Goal: Transaction & Acquisition: Purchase product/service

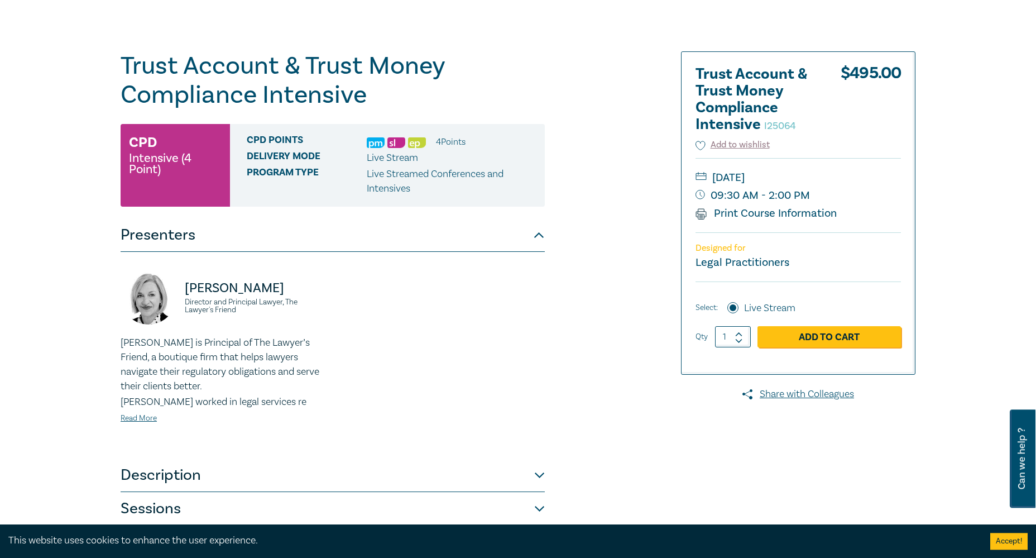
scroll to position [57, 0]
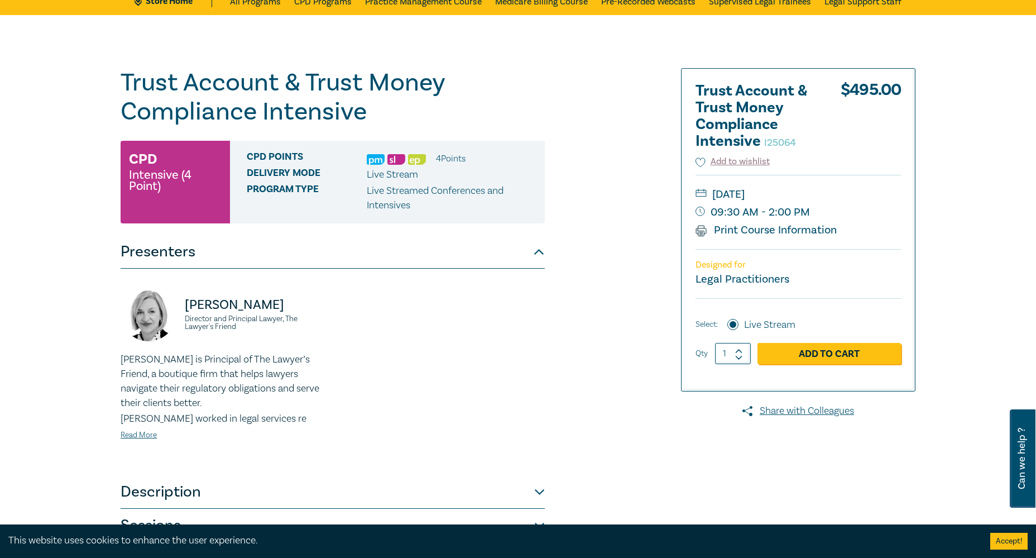
click at [649, 500] on div "Trust Account & Trust Money Compliance Intensive I25064 CPD Intensive (4 Point)…" at bounding box center [383, 347] width 539 height 558
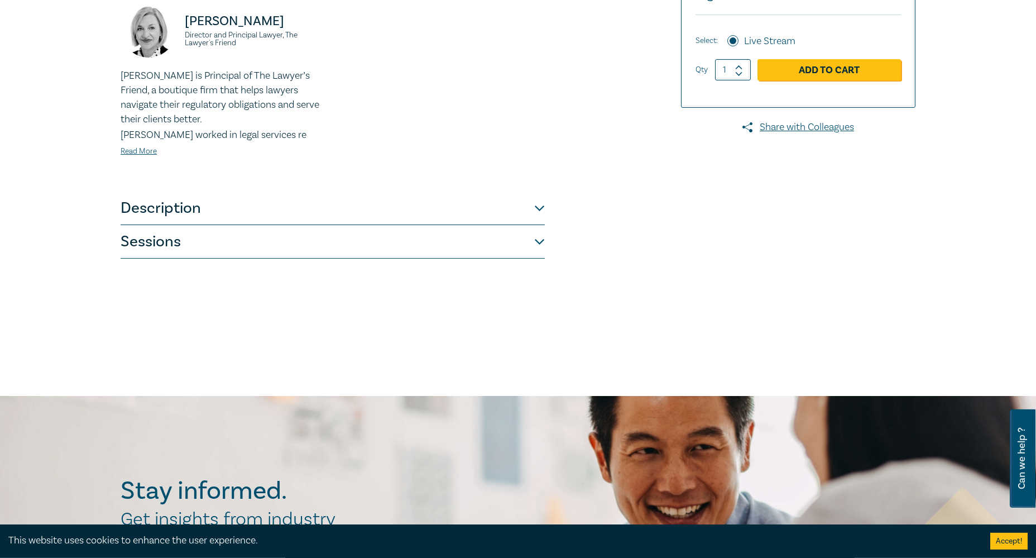
scroll to position [399, 0]
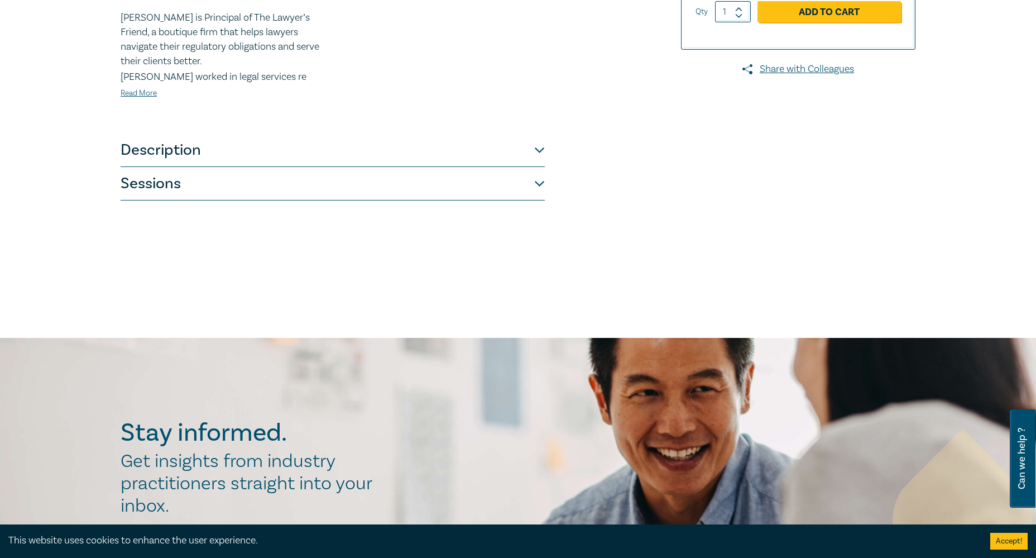
click at [542, 151] on button "Description" at bounding box center [333, 150] width 424 height 34
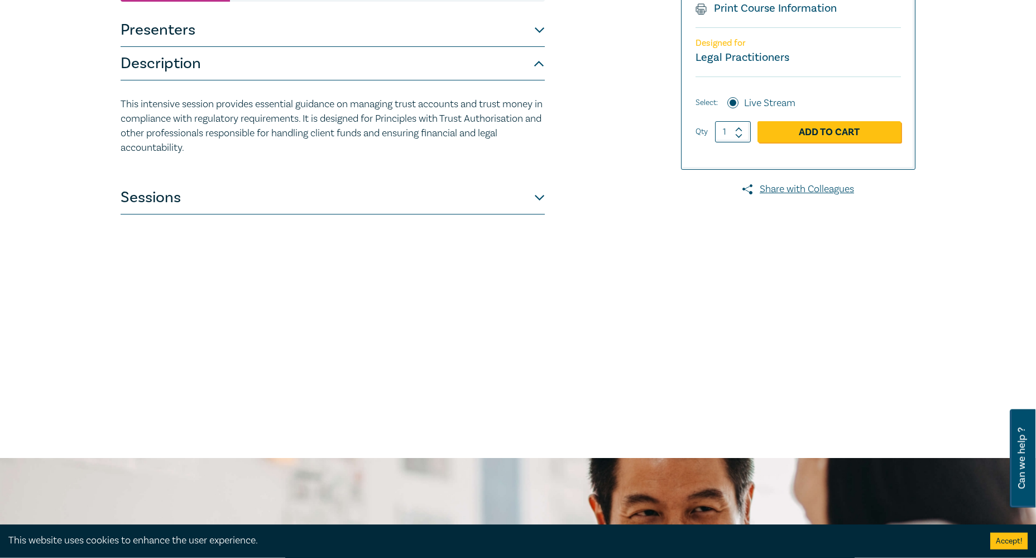
scroll to position [228, 0]
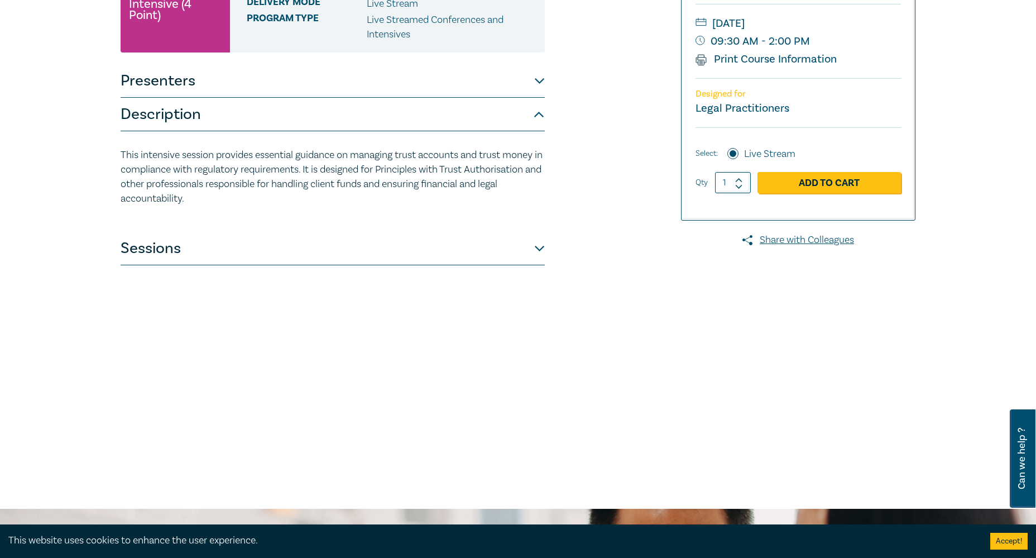
click at [364, 455] on div "Trust Account & Trust Money Compliance Intensive I25064 CPD Intensive (4 Point)…" at bounding box center [333, 176] width 424 height 558
click at [534, 79] on button "Presenters" at bounding box center [333, 81] width 424 height 34
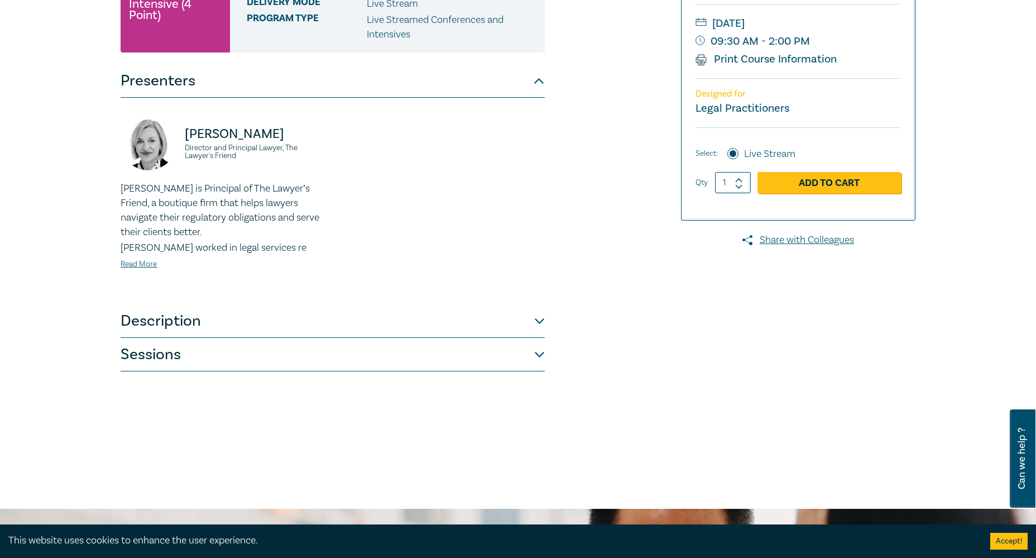
click at [539, 353] on button "Sessions" at bounding box center [333, 355] width 424 height 34
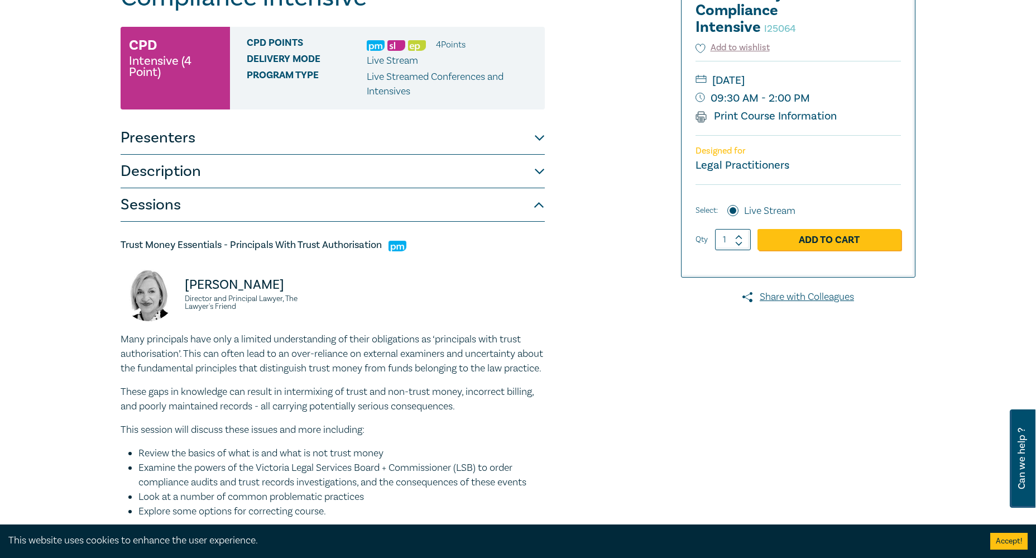
scroll to position [0, 0]
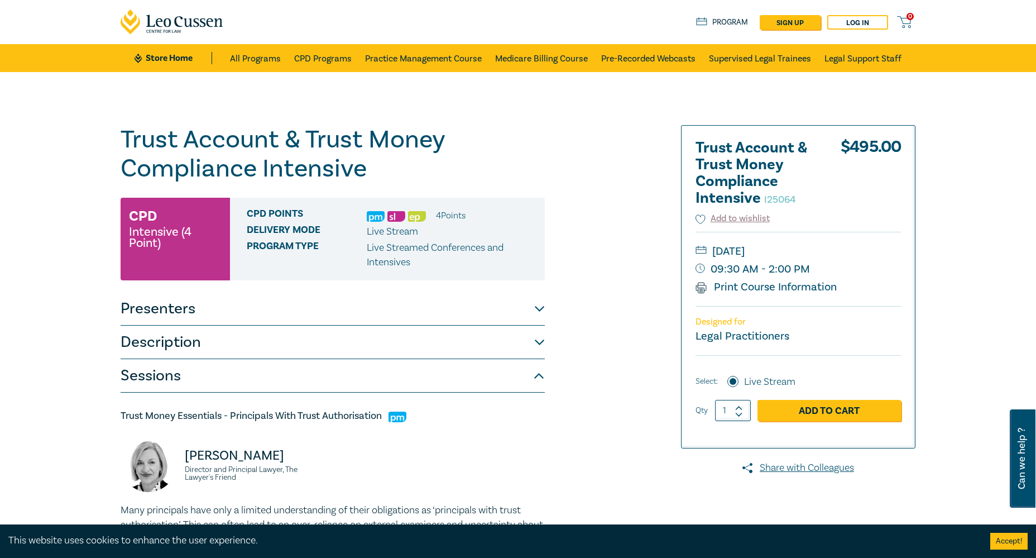
drag, startPoint x: 872, startPoint y: 255, endPoint x: 715, endPoint y: 247, distance: 156.6
click at [715, 247] on small "[DATE]" at bounding box center [798, 251] width 205 height 18
copy small "[DATE]"
click at [821, 409] on link "Add to Cart" at bounding box center [830, 410] width 144 height 21
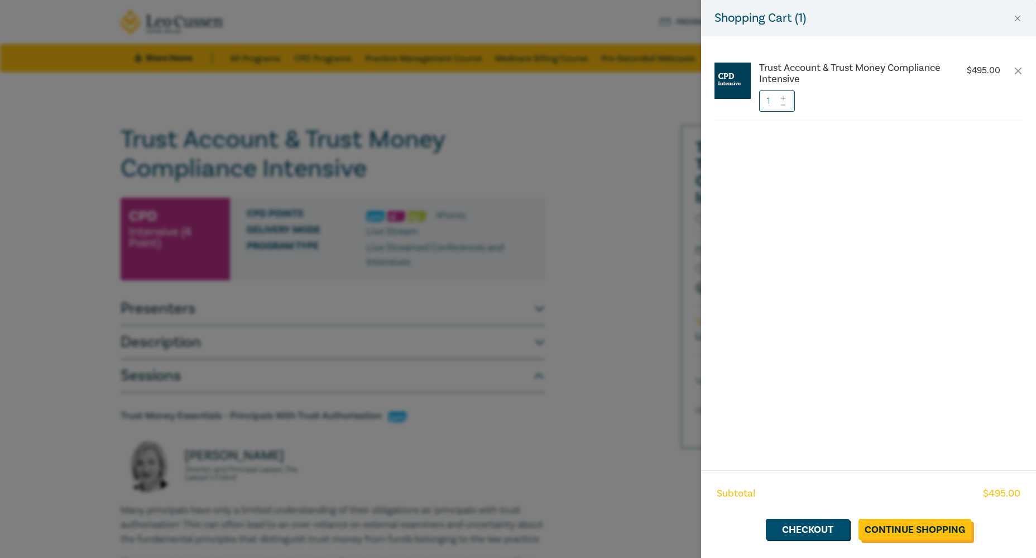
click at [881, 534] on link "Continue Shopping" at bounding box center [915, 529] width 113 height 21
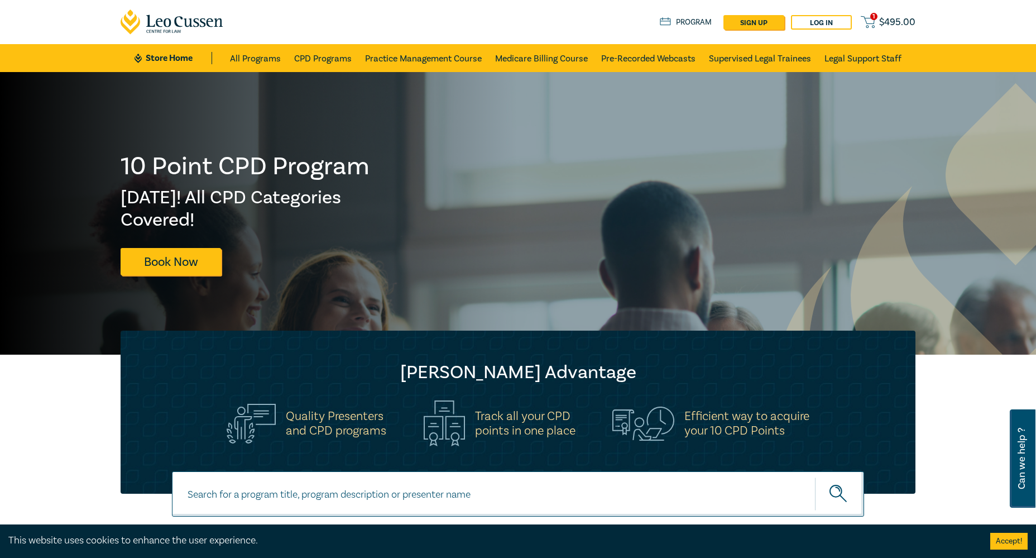
scroll to position [171, 0]
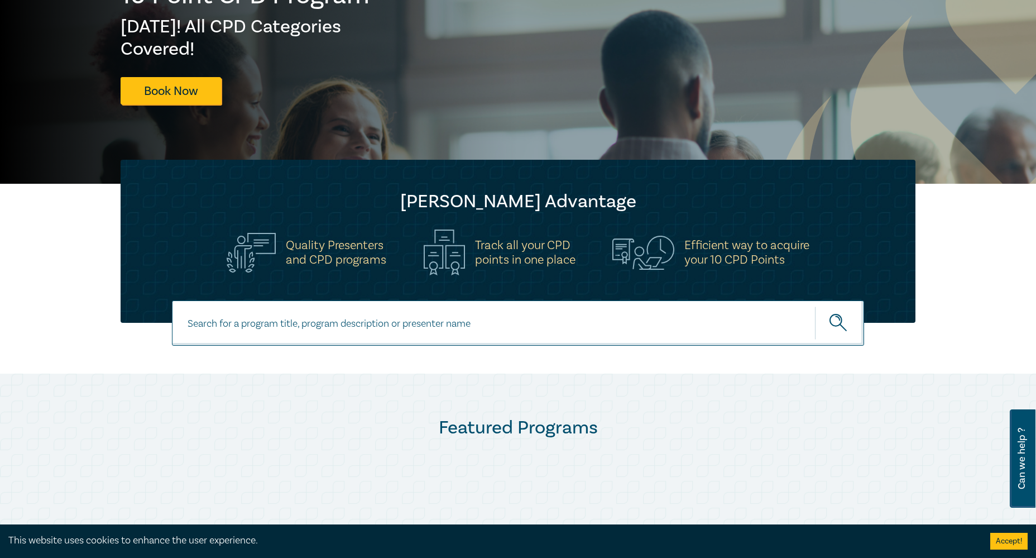
click at [460, 322] on input at bounding box center [518, 322] width 692 height 45
paste input "Vexatious Litigation, Procedural Abuse & Risk Management"
type input "Vexatious Litigation, Procedural Abuse & Risk Management"
click at [815, 306] on button "submit" at bounding box center [839, 323] width 49 height 34
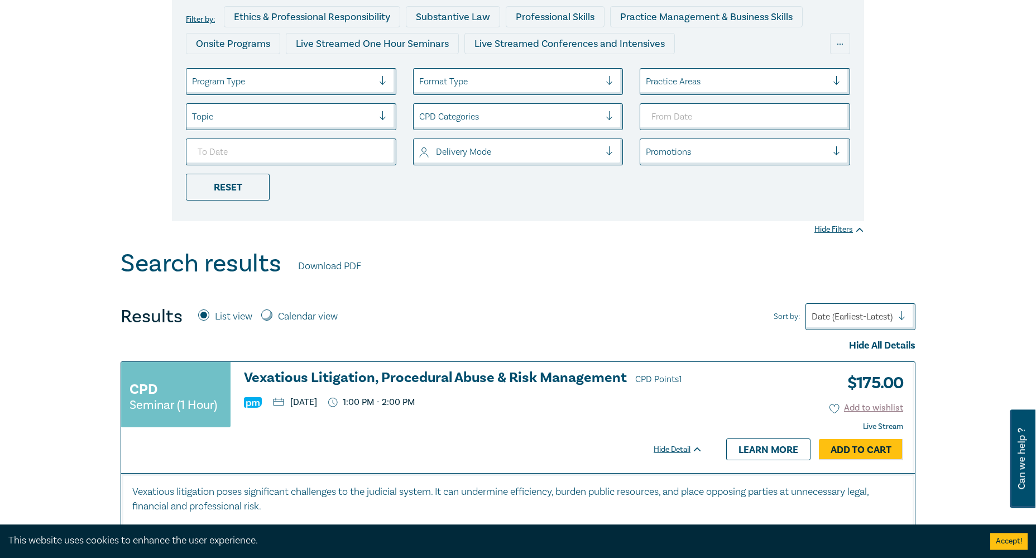
scroll to position [171, 0]
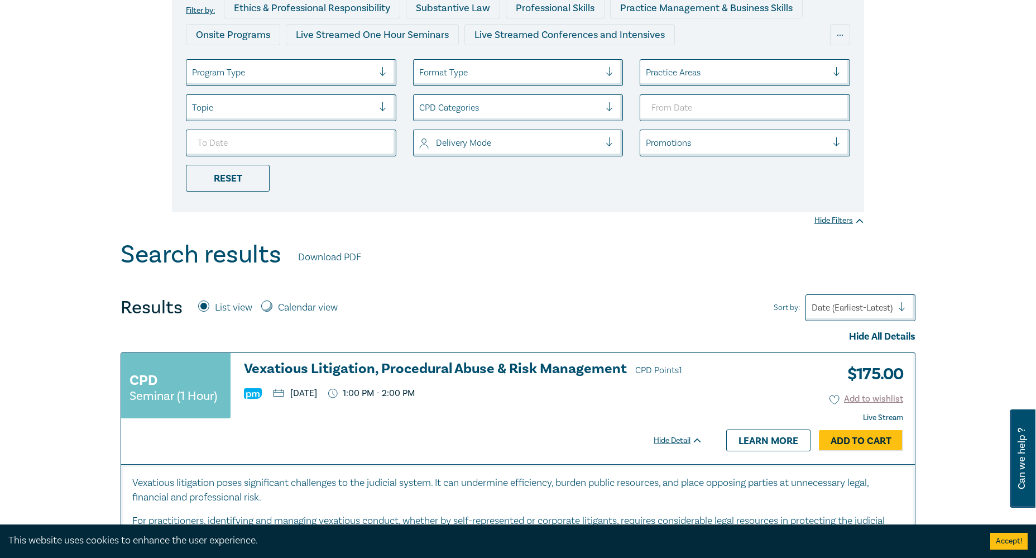
click at [401, 370] on h3 "Vexatious Litigation, Procedural Abuse & Risk Management CPD Points 1" at bounding box center [473, 369] width 459 height 17
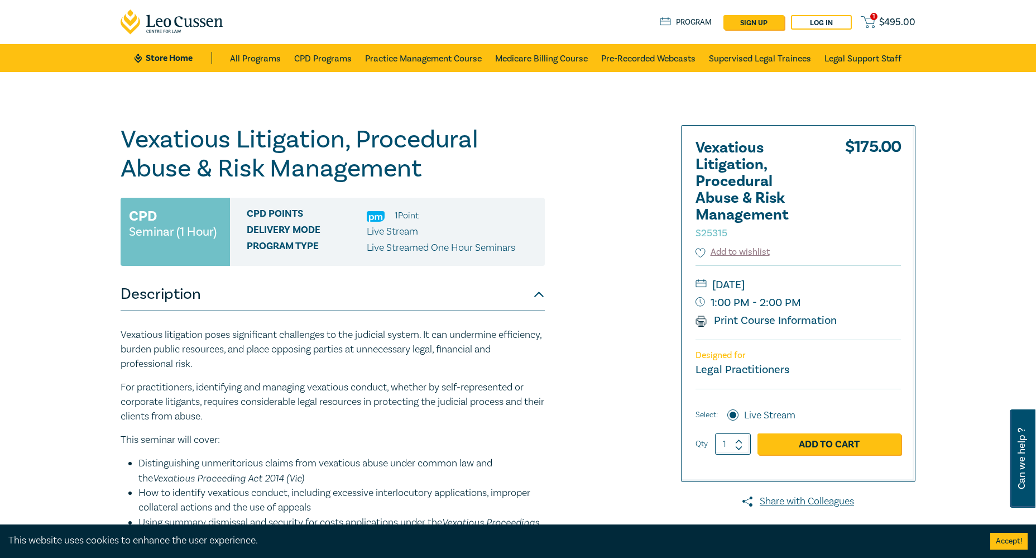
click at [842, 317] on div "[DATE] 1:00 PM - 2:00 PM Print Course Information" at bounding box center [798, 302] width 205 height 74
drag, startPoint x: 838, startPoint y: 317, endPoint x: 715, endPoint y: 283, distance: 127.6
click at [715, 283] on div "[DATE] 1:00 PM - 2:00 PM Print Course Information" at bounding box center [798, 302] width 205 height 74
copy small "[DATE]"
click at [428, 172] on h1 "Vexatious Litigation, Procedural Abuse & Risk Management S25315" at bounding box center [333, 154] width 424 height 58
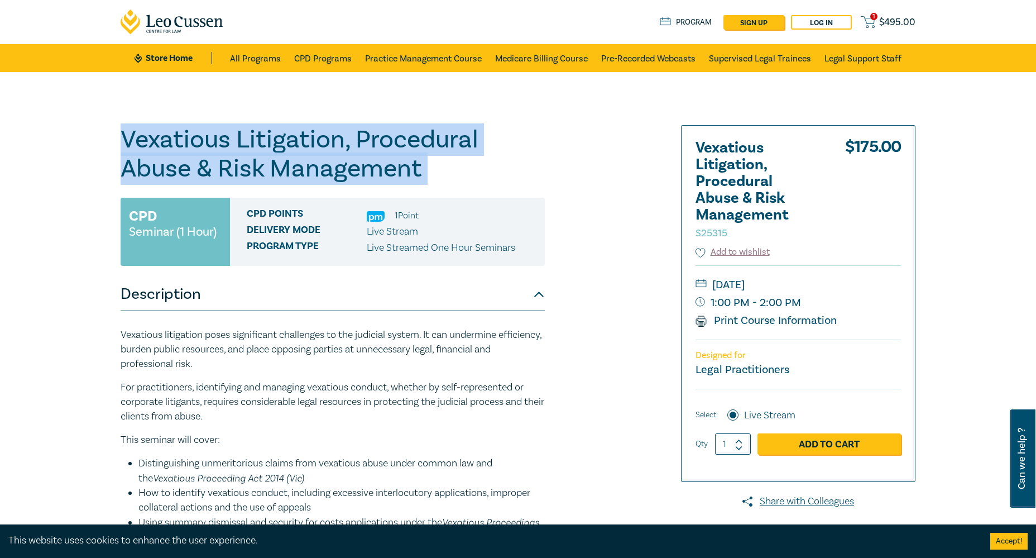
drag, startPoint x: 428, startPoint y: 172, endPoint x: 160, endPoint y: 137, distance: 270.3
click at [160, 137] on h1 "Vexatious Litigation, Procedural Abuse & Risk Management S25315" at bounding box center [333, 154] width 424 height 58
copy h1 "Vexatious Litigation, Procedural Abuse & Risk Management"
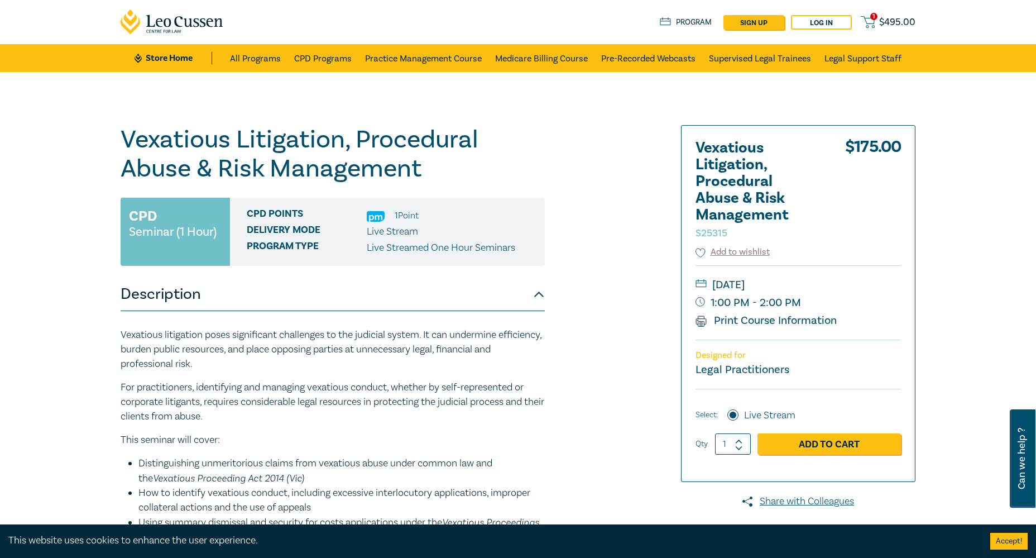
click at [539, 429] on div "Vexatious litigation poses significant challenges to the judicial system. It ca…" at bounding box center [333, 477] width 424 height 299
click at [628, 431] on div "Vexatious Litigation, Procedural Abuse & Risk Management S25315 CPD Seminar (1 …" at bounding box center [383, 404] width 539 height 558
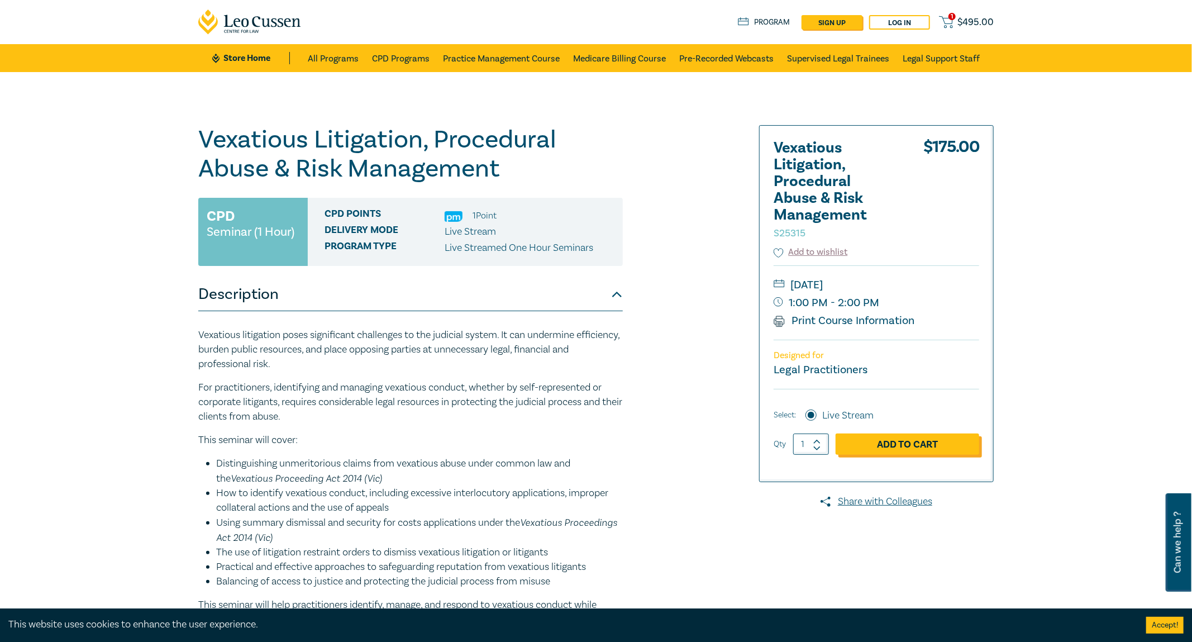
click at [882, 448] on link "Add to Cart" at bounding box center [907, 443] width 144 height 21
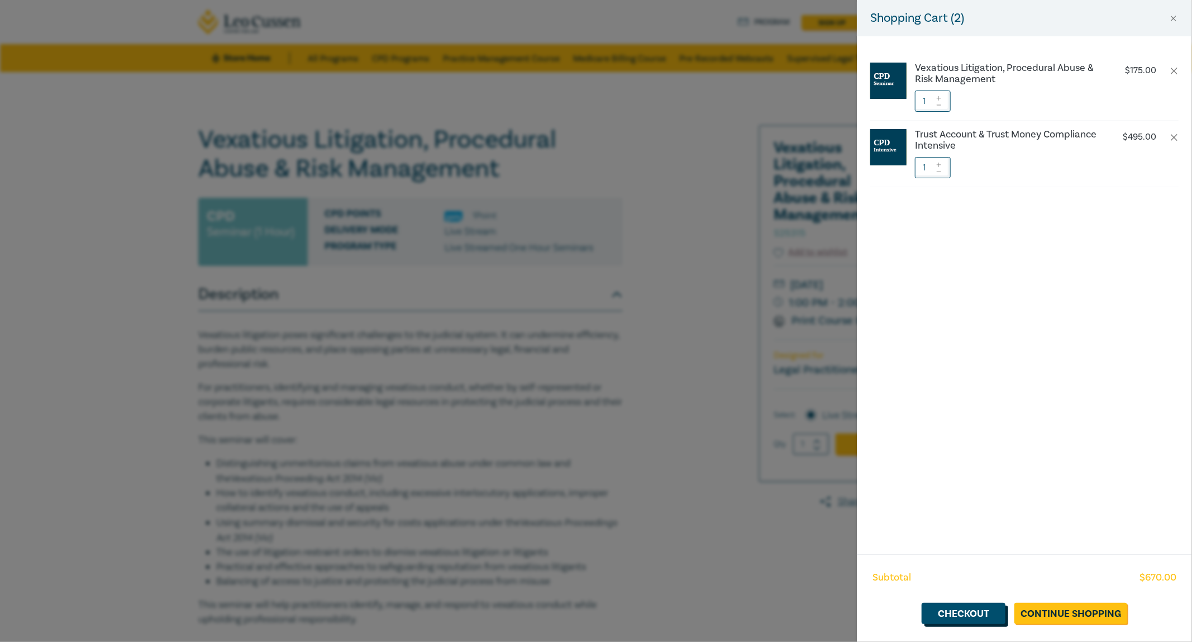
click at [969, 557] on link "Checkout" at bounding box center [963, 612] width 84 height 21
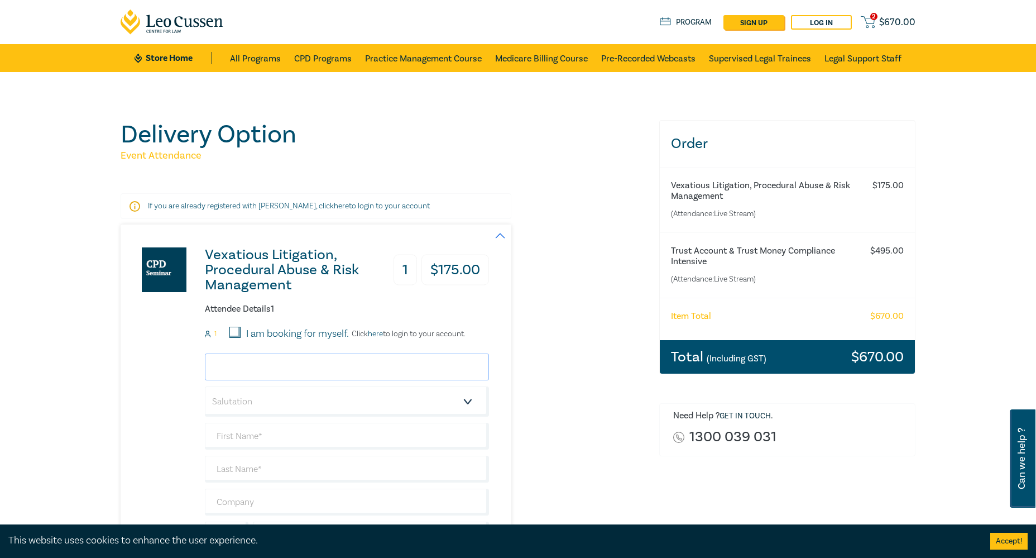
click at [311, 368] on input "email" at bounding box center [347, 366] width 284 height 27
type input "broths@hotmail.com"
click at [205, 386] on select "Salutation Mr. Mrs. Ms. Miss Dr. Prof. Other" at bounding box center [347, 401] width 284 height 30
select select "Mr."
click option "Mr." at bounding box center [0, 0] width 0 height 0
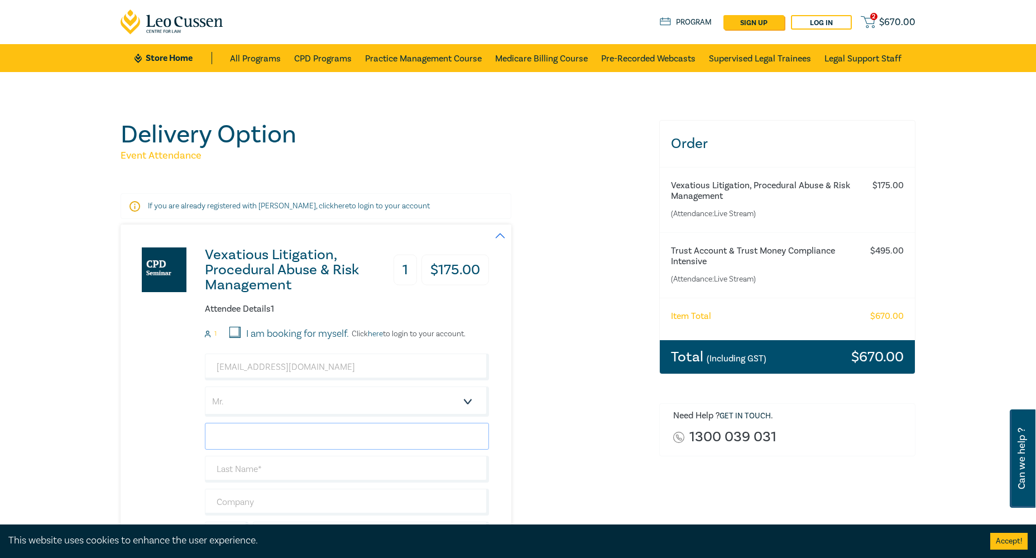
click at [254, 434] on input "text" at bounding box center [347, 436] width 284 height 27
type input "Brendan"
click at [247, 471] on input "text" at bounding box center [347, 469] width 284 height 27
type input "Rothschild"
click at [260, 487] on div "broths@hotmail.com Salutation Mr. Mrs. Ms. Miss Dr. Prof. Other Brendan Rothsch…" at bounding box center [347, 467] width 284 height 228
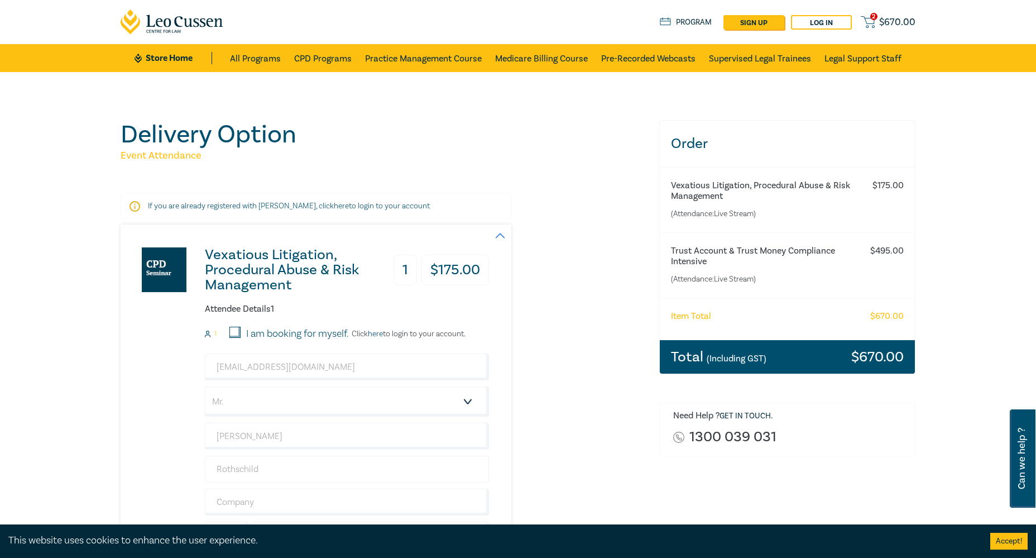
scroll to position [57, 0]
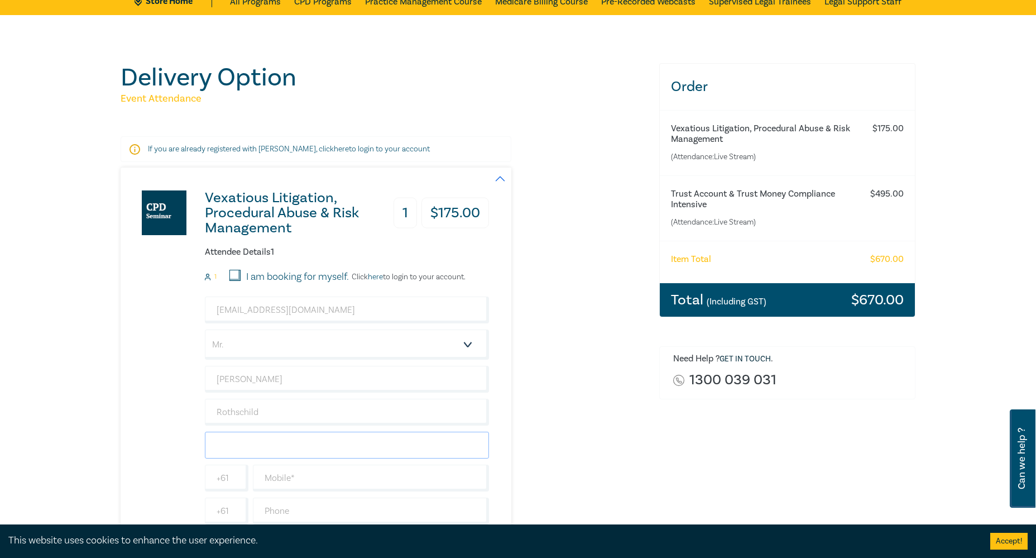
click at [251, 442] on input "text" at bounding box center [347, 445] width 284 height 27
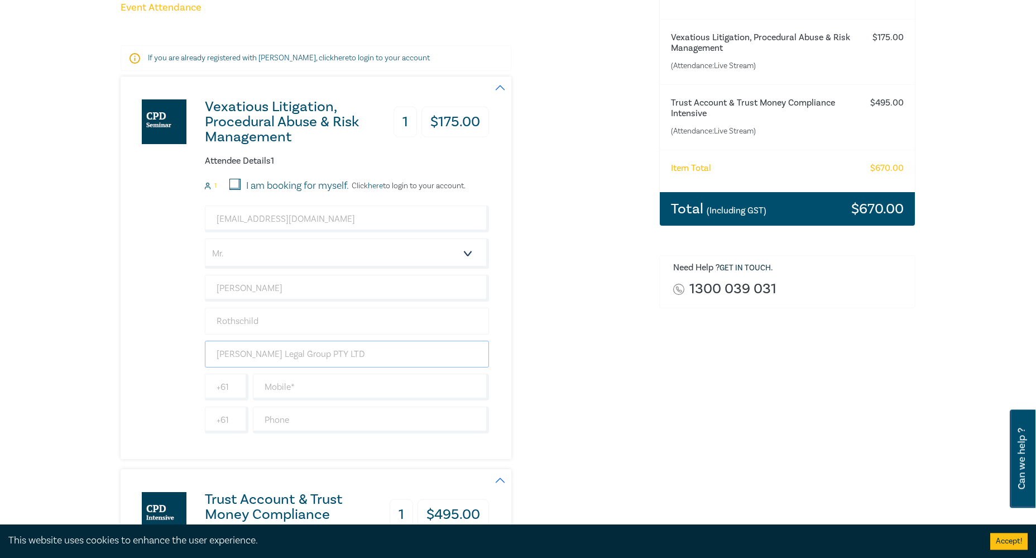
scroll to position [171, 0]
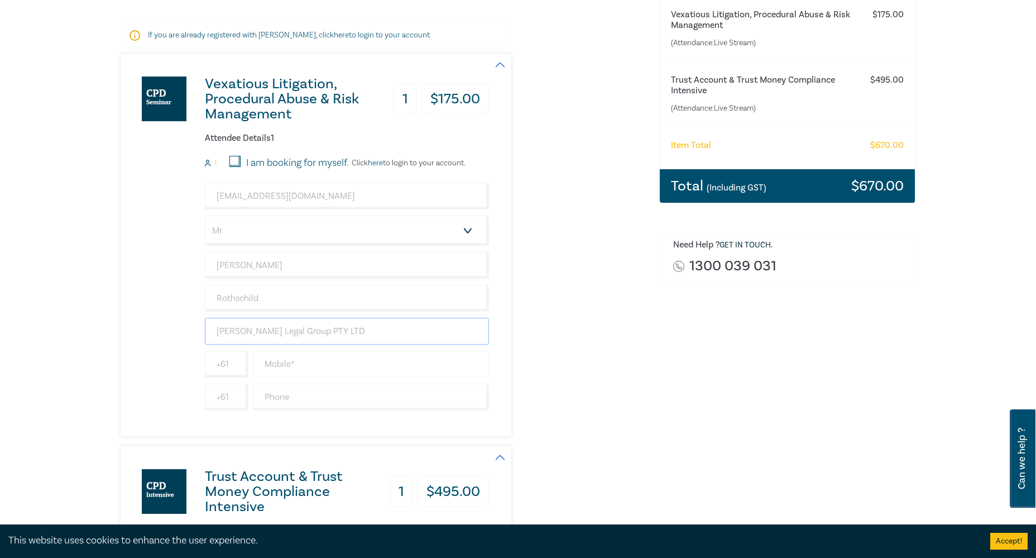
type input "Brendan Rothschild Legal Group PTY LTD"
click at [270, 360] on input "text" at bounding box center [371, 364] width 236 height 27
type input "417334039"
click at [279, 400] on input "text" at bounding box center [371, 397] width 236 height 27
click at [88, 417] on div "Delivery Option Event Attendance If you are already registered with Leo Cussen,…" at bounding box center [518, 431] width 1036 height 1060
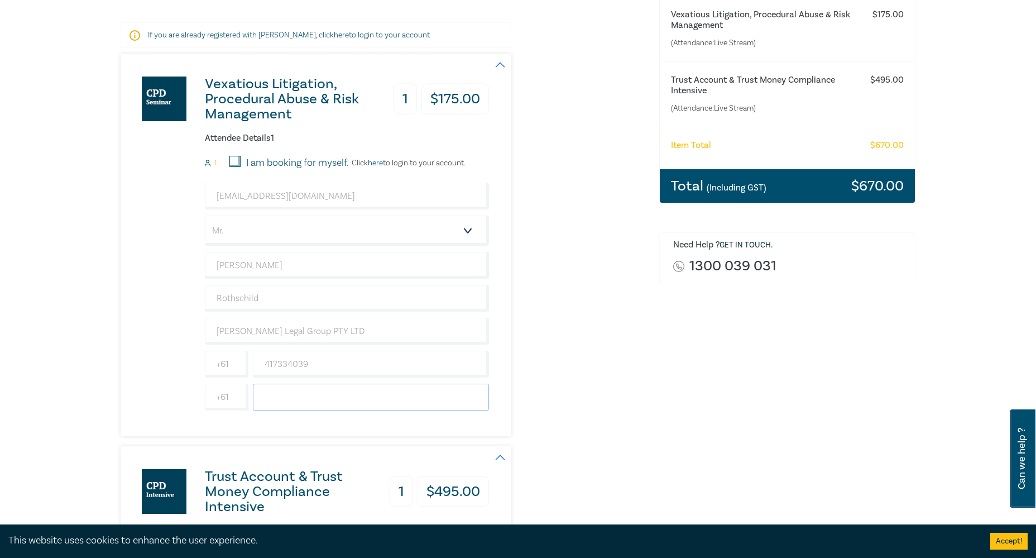
click at [292, 400] on input "text" at bounding box center [371, 397] width 236 height 27
paste input "(03) 9005 8284"
type input "(03) 9005 8284"
click at [593, 424] on div "Vexatious Litigation, Procedural Abuse & Risk Management 1 $ 175.00 Attendee De…" at bounding box center [383, 245] width 525 height 382
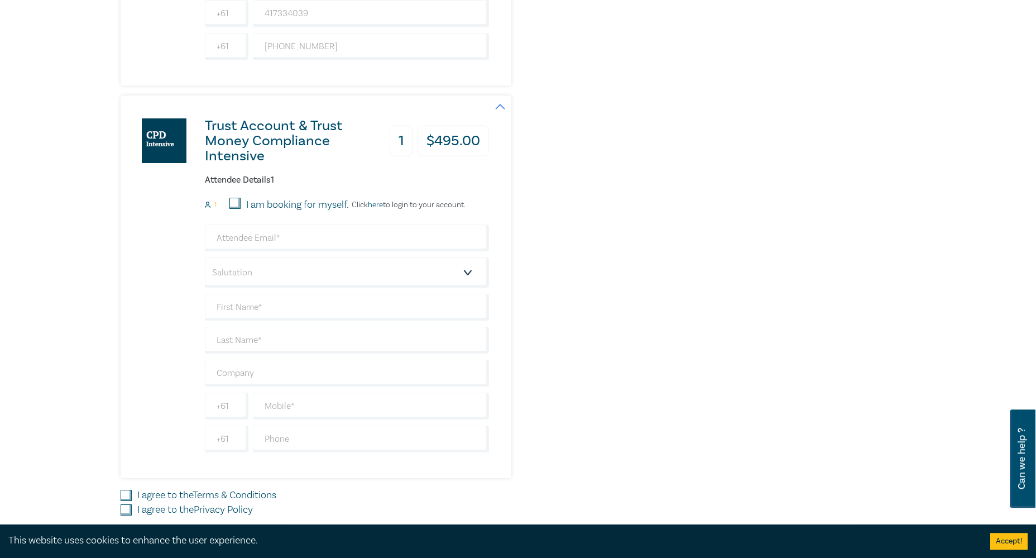
scroll to position [570, 0]
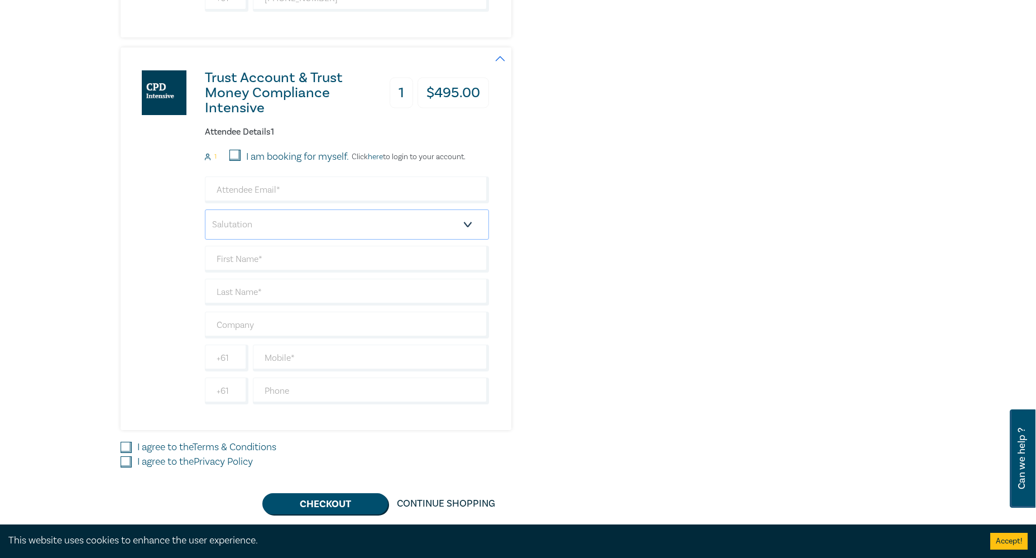
click at [205, 209] on select "Salutation Mr. Mrs. Ms. Miss Dr. Prof. Other" at bounding box center [347, 224] width 284 height 30
select select "Mr."
click option "Mr." at bounding box center [0, 0] width 0 height 0
click at [254, 200] on input "email" at bounding box center [347, 189] width 284 height 27
drag, startPoint x: 302, startPoint y: 194, endPoint x: 41, endPoint y: 170, distance: 261.8
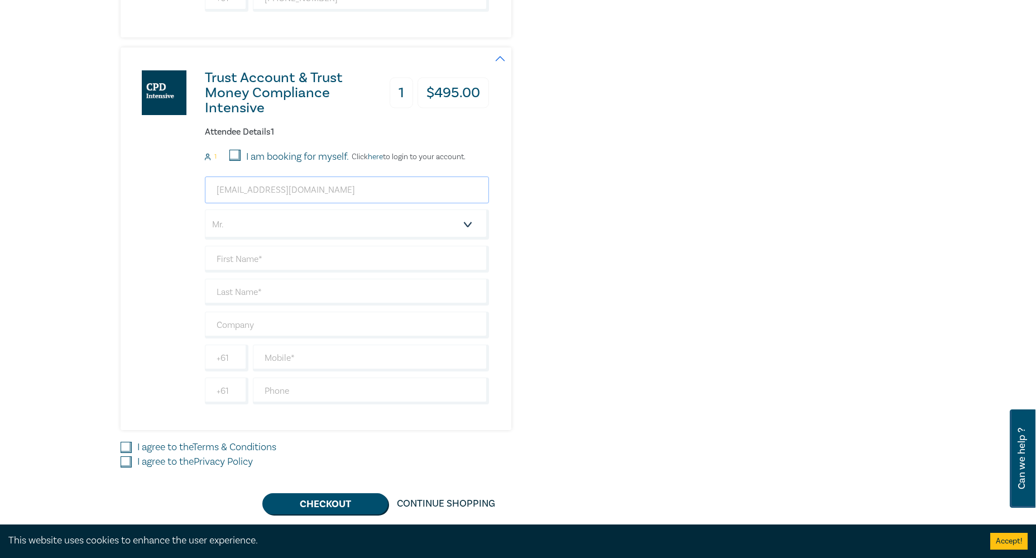
click at [205, 176] on input "broths@hotmail.com" at bounding box center [347, 189] width 284 height 27
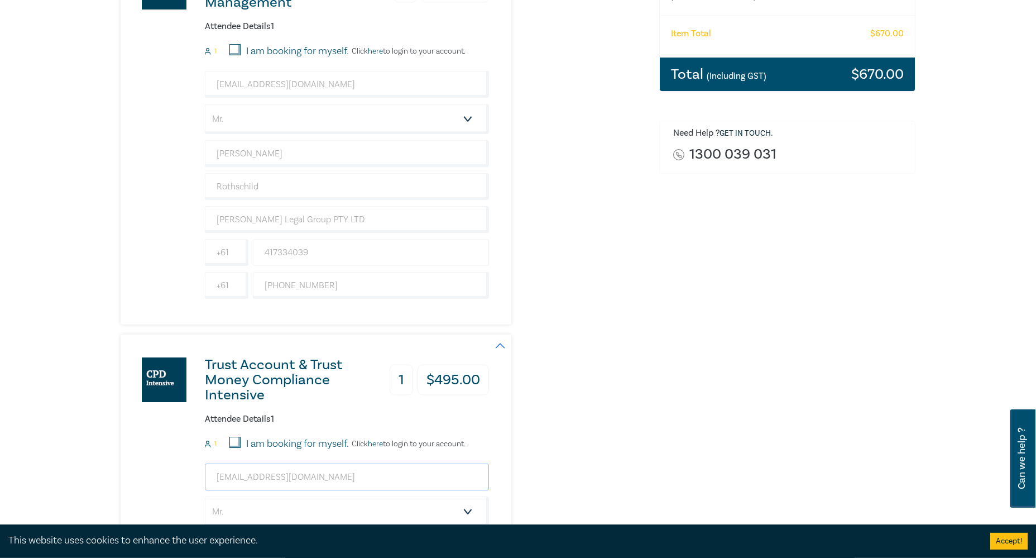
scroll to position [285, 0]
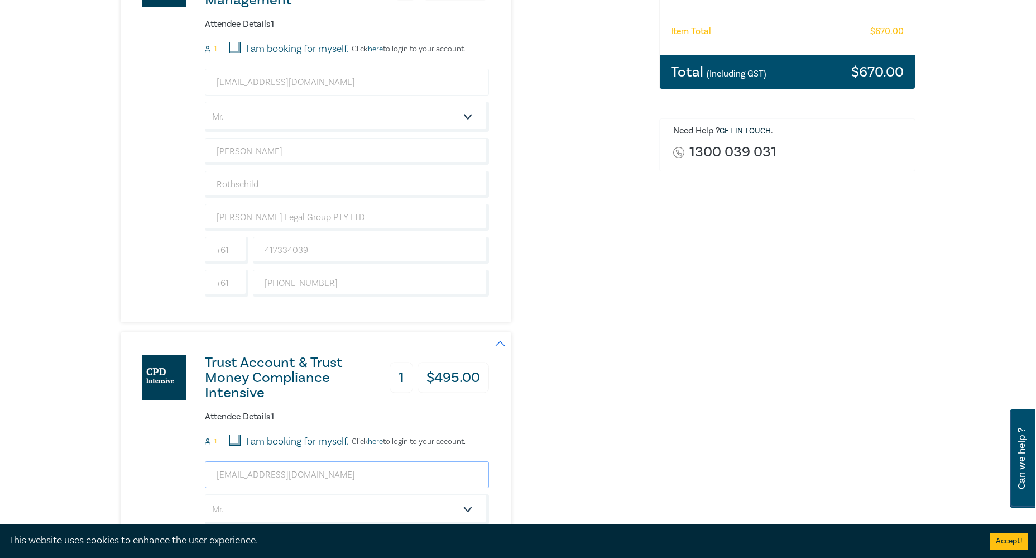
type input "brlgbanking@gmail.com"
drag, startPoint x: 313, startPoint y: 79, endPoint x: 126, endPoint y: 63, distance: 187.8
click at [205, 69] on input "broths@hotmail.com" at bounding box center [347, 82] width 284 height 27
type input "brlgbanking@gmail.com"
click at [609, 374] on div "Trust Account & Trust Money Compliance Intensive 1 $ 495.00 Attendee Details 1 …" at bounding box center [383, 523] width 525 height 382
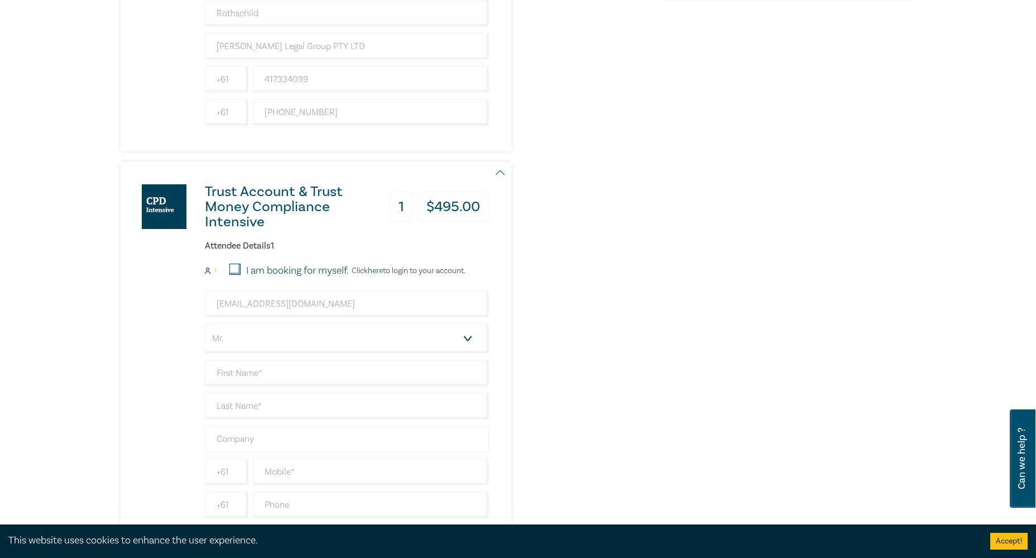
scroll to position [513, 0]
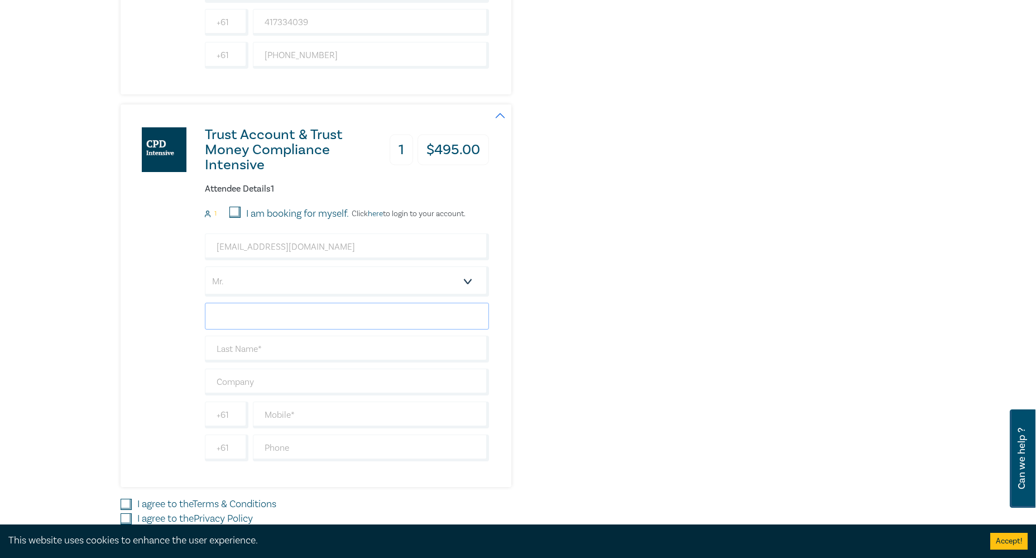
click at [246, 320] on input "text" at bounding box center [347, 316] width 284 height 27
type input "Brendan"
click at [259, 348] on input "text" at bounding box center [347, 349] width 284 height 27
type input "Rothschild"
click at [252, 381] on input "text" at bounding box center [347, 382] width 284 height 27
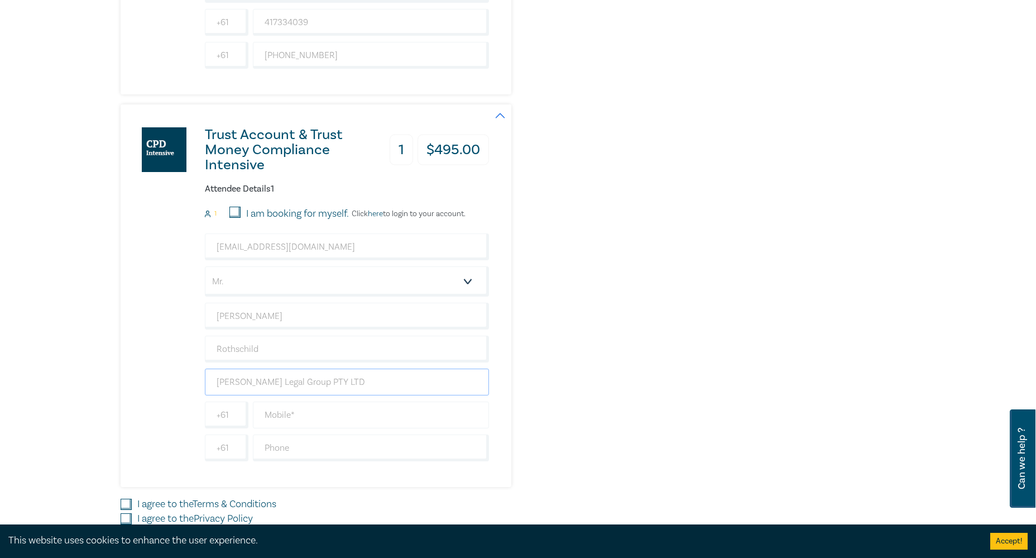
type input "Brendan Rothschild Legal Group PTY LTD"
click at [286, 419] on input "text" at bounding box center [371, 414] width 236 height 27
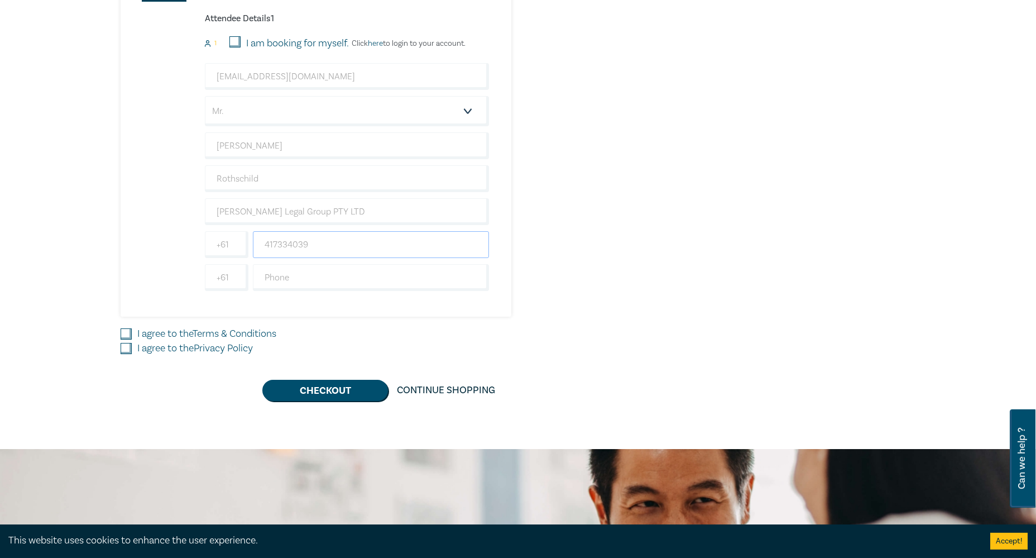
scroll to position [683, 0]
type input "417334039"
click at [290, 285] on input "text" at bounding box center [371, 277] width 236 height 27
click at [288, 270] on input "text" at bounding box center [371, 277] width 236 height 27
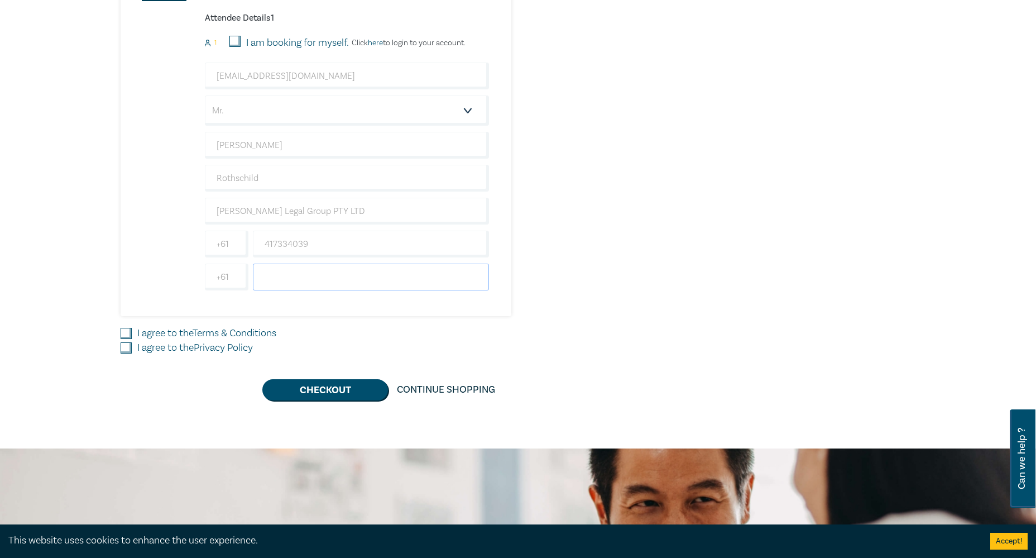
paste input "(03) 9005 8284"
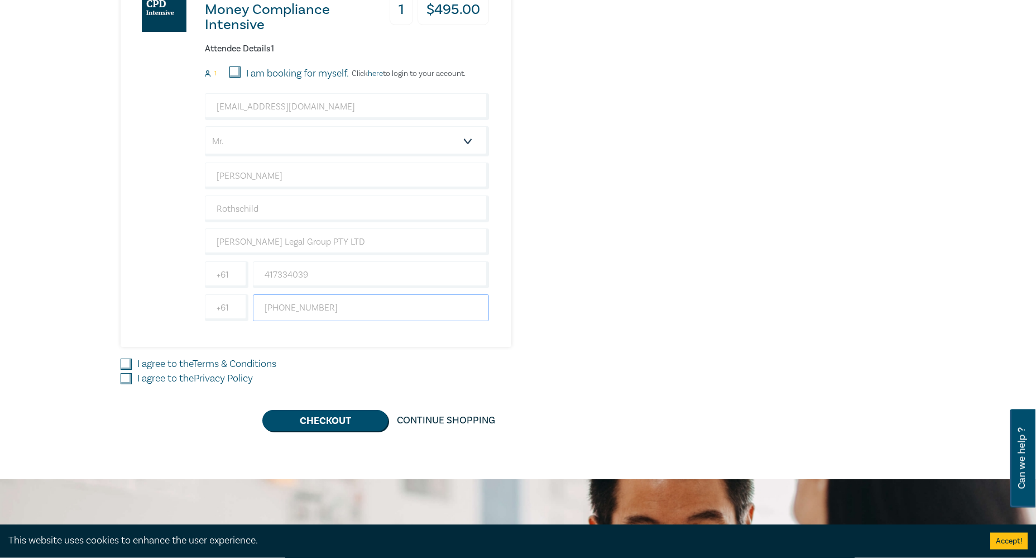
scroll to position [627, 0]
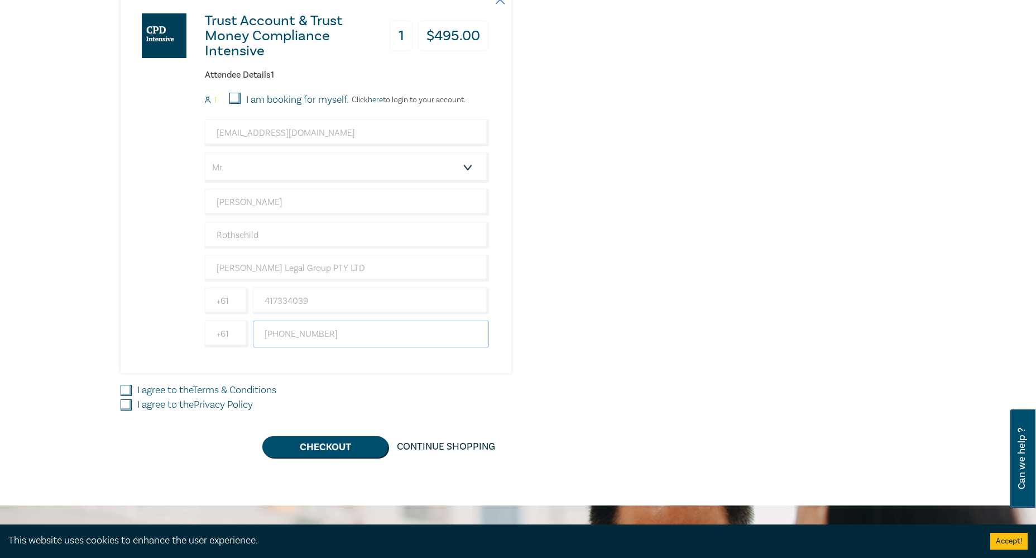
type input "(03) 9005 8284"
click at [130, 387] on input "I agree to the Terms & Conditions" at bounding box center [126, 390] width 11 height 11
checkbox input "true"
click at [130, 400] on input "I agree to the Privacy Policy" at bounding box center [126, 404] width 11 height 11
checkbox input "true"
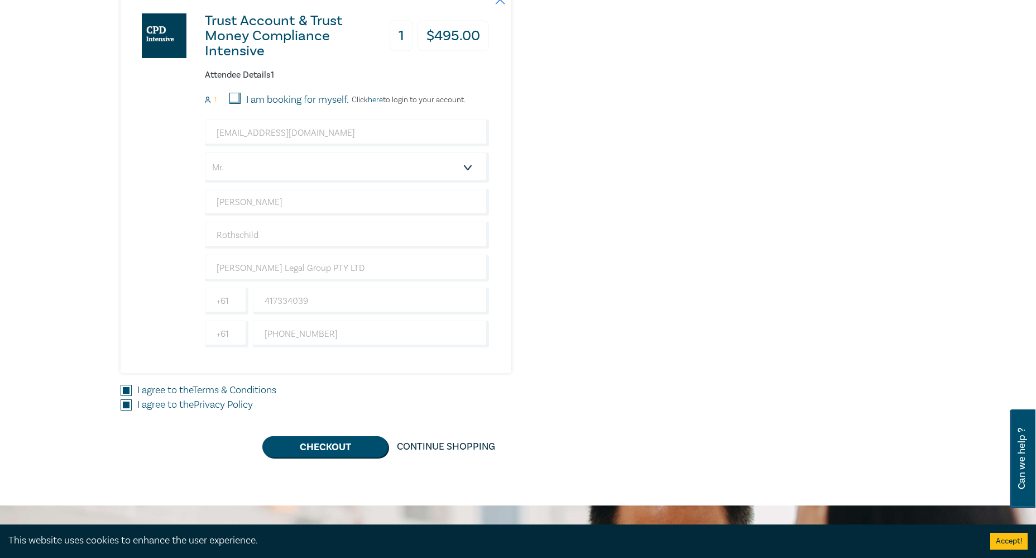
drag, startPoint x: 338, startPoint y: 448, endPoint x: 331, endPoint y: 443, distance: 9.6
click at [338, 448] on button "Checkout" at bounding box center [325, 446] width 126 height 21
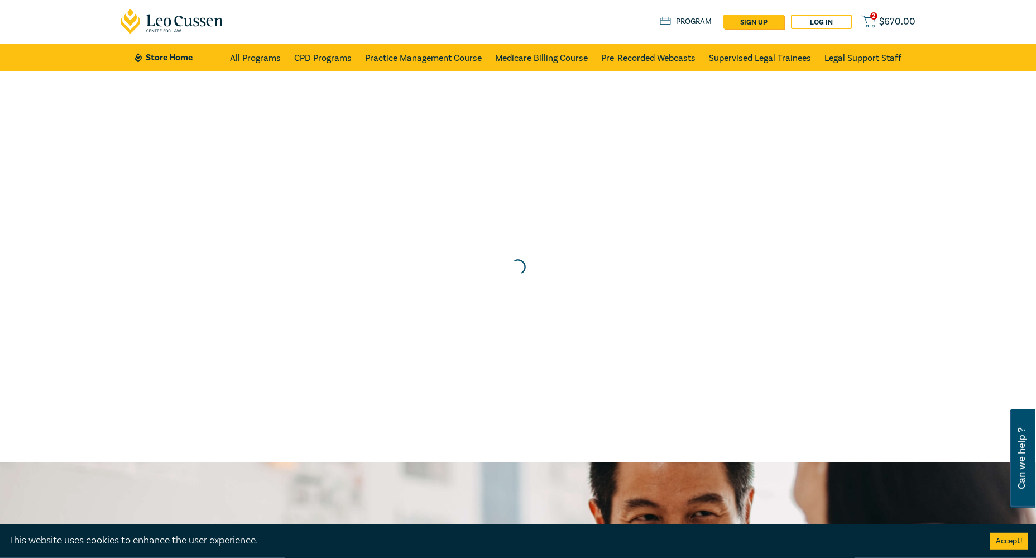
scroll to position [0, 0]
